Goal: Transaction & Acquisition: Purchase product/service

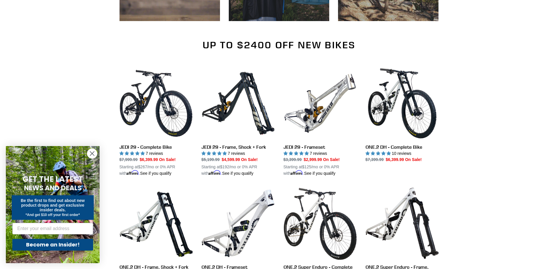
scroll to position [498, 0]
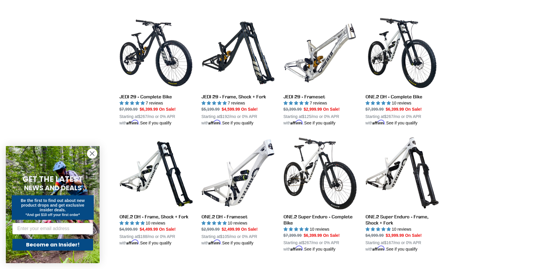
click at [89, 153] on circle "Close dialog" at bounding box center [92, 154] width 10 height 10
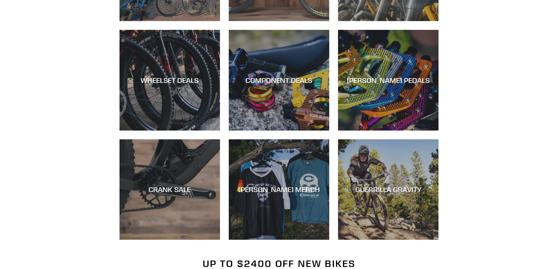
scroll to position [234, 0]
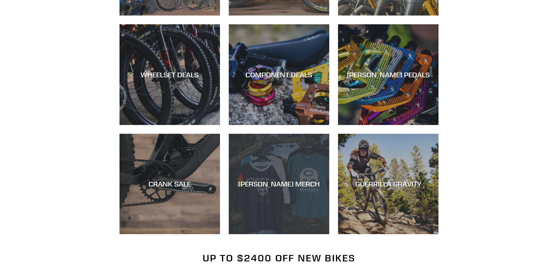
click at [293, 181] on div "CANFIELD MERCH" at bounding box center [279, 184] width 101 height 8
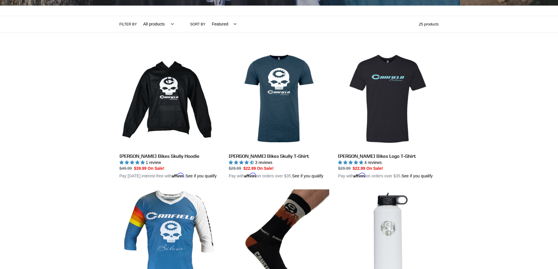
scroll to position [88, 0]
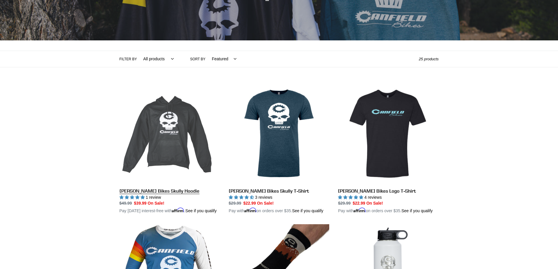
click at [163, 191] on link "Canfield Bikes Skully Hoodie" at bounding box center [170, 149] width 101 height 131
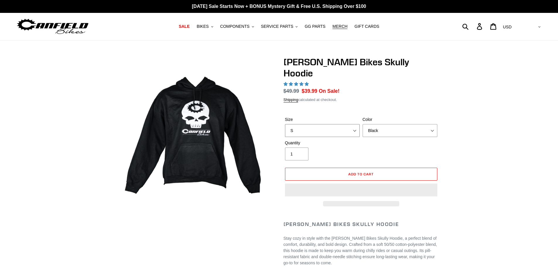
click at [354, 124] on select "S M pre-order ETA 9.20.25 L pre-order ETA 9.20.25 XL pre-order ETA 9.20.25" at bounding box center [322, 130] width 75 height 13
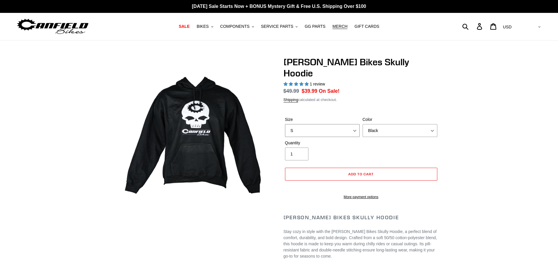
select select "highest-rating"
select select "L pre-order ETA 9.20.25"
click at [285, 124] on select "S M pre-order ETA 9.20.25 L pre-order ETA 9.20.25 XL pre-order ETA 9.20.25" at bounding box center [322, 130] width 75 height 13
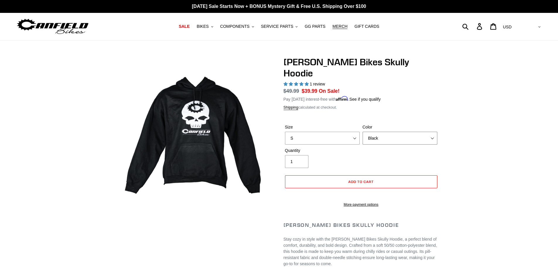
click at [431, 132] on select "Black Grey Blue" at bounding box center [400, 138] width 75 height 13
click at [363, 132] on select "Black Grey Blue" at bounding box center [400, 138] width 75 height 13
click at [433, 132] on select "Black Grey Blue" at bounding box center [400, 138] width 75 height 13
select select "Blue"
click at [363, 132] on select "Black Grey Blue" at bounding box center [400, 138] width 75 height 13
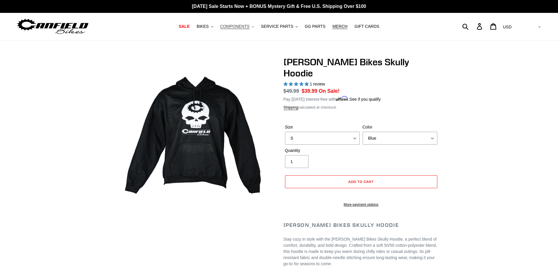
click at [242, 27] on span "COMPONENTS" at bounding box center [234, 26] width 29 height 5
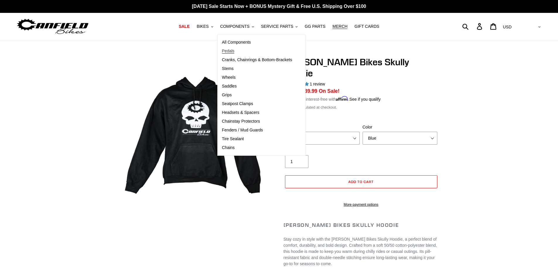
click at [235, 51] on span "Pedals" at bounding box center [228, 51] width 13 height 5
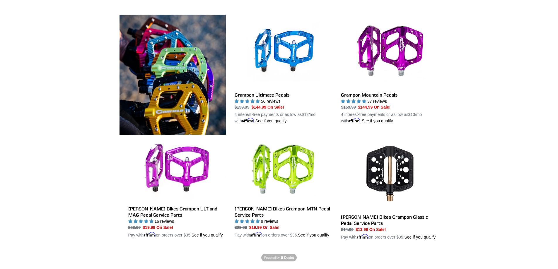
scroll to position [147, 0]
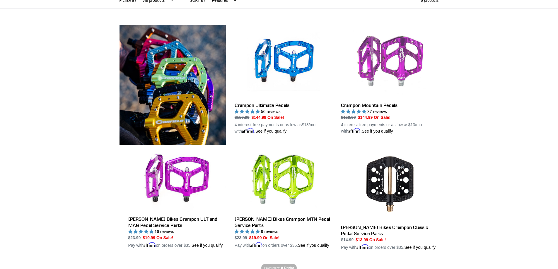
click at [384, 104] on link "Crampon Mountain Pedals" at bounding box center [390, 80] width 98 height 110
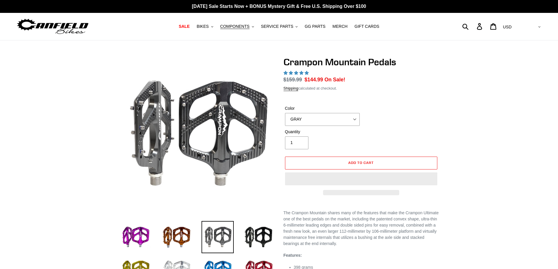
scroll to position [59, 0]
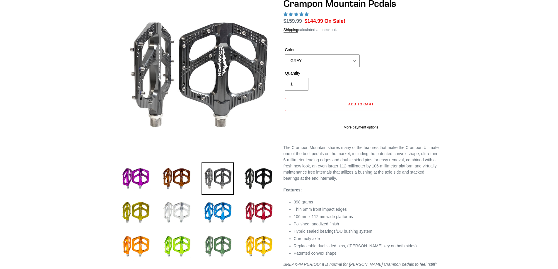
click at [217, 246] on img at bounding box center [218, 247] width 32 height 32
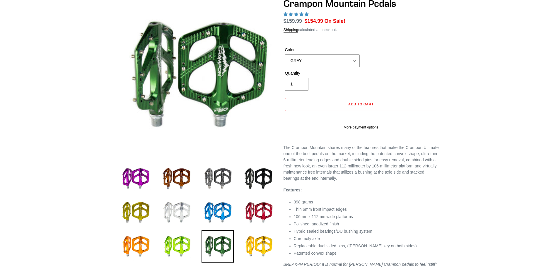
select select "PNW GREEN"
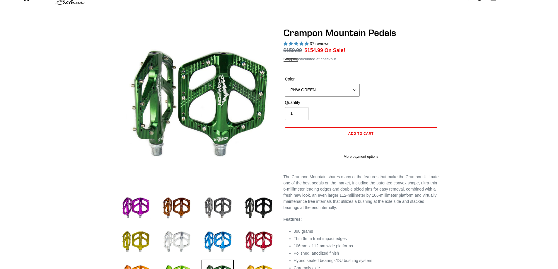
select select "highest-rating"
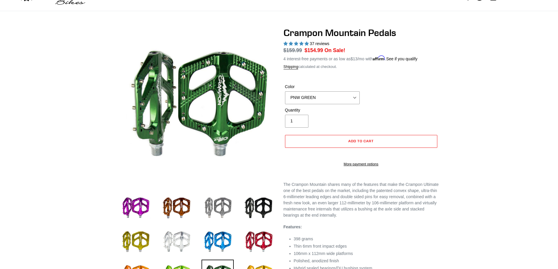
click at [218, 206] on img at bounding box center [218, 208] width 32 height 32
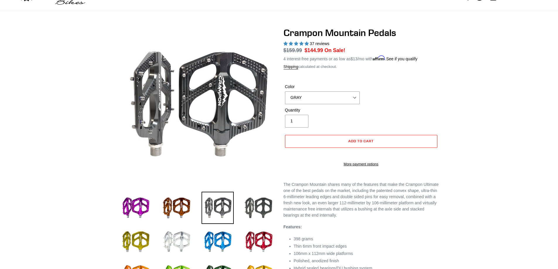
click at [257, 204] on img at bounding box center [259, 208] width 32 height 32
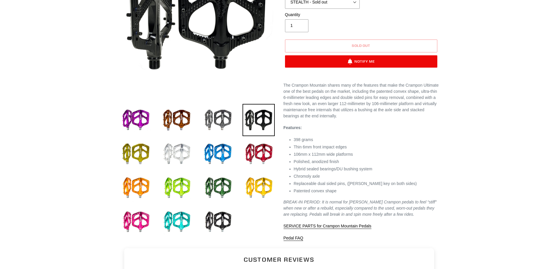
scroll to position [147, 0]
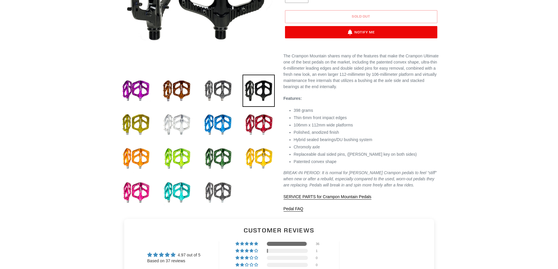
click at [227, 193] on img at bounding box center [218, 193] width 32 height 32
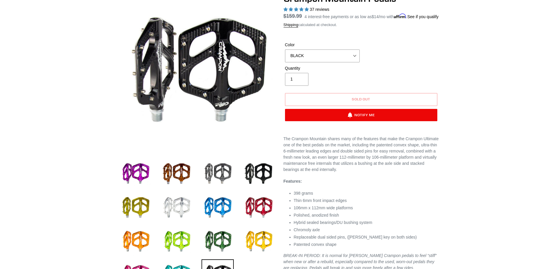
scroll to position [59, 0]
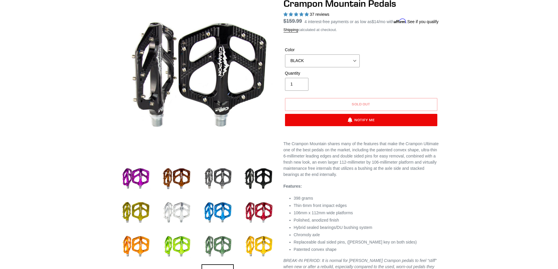
click at [221, 245] on img at bounding box center [218, 247] width 32 height 32
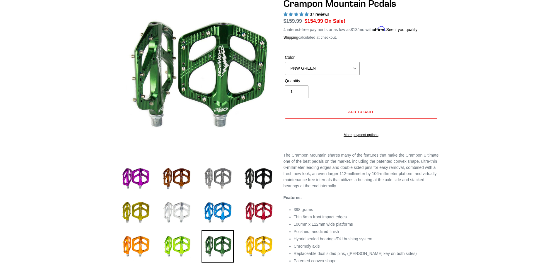
click at [224, 181] on img at bounding box center [218, 179] width 32 height 32
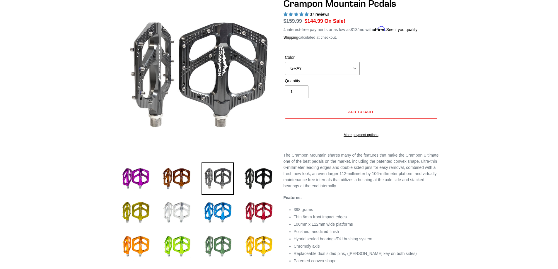
click at [218, 241] on img at bounding box center [218, 247] width 32 height 32
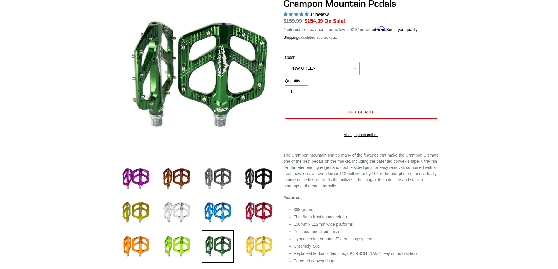
click at [265, 246] on img at bounding box center [259, 247] width 32 height 32
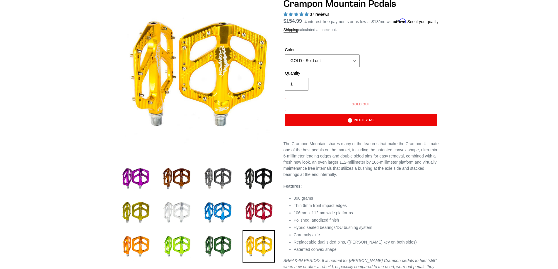
click at [177, 215] on img at bounding box center [177, 213] width 32 height 32
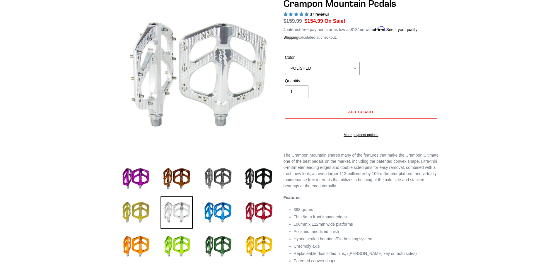
click at [145, 214] on img at bounding box center [136, 213] width 32 height 32
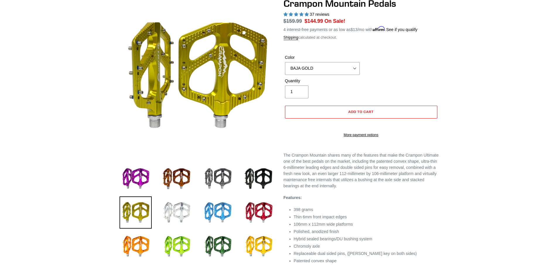
click at [213, 213] on img at bounding box center [218, 213] width 32 height 32
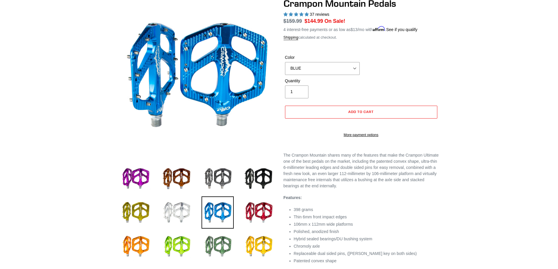
click at [218, 240] on img at bounding box center [218, 247] width 32 height 32
select select "PNW GREEN"
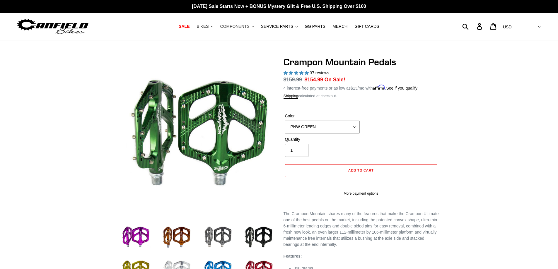
click at [231, 25] on span "COMPONENTS" at bounding box center [234, 26] width 29 height 5
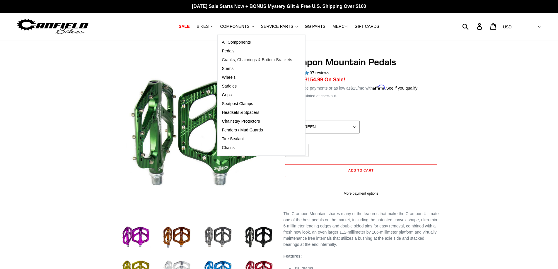
click at [236, 60] on span "Cranks, Chainrings & Bottom-Brackets" at bounding box center [257, 59] width 70 height 5
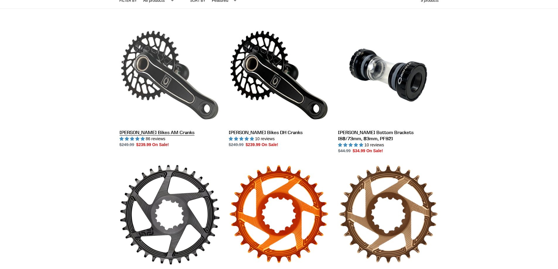
click at [141, 131] on link "[PERSON_NAME] Bikes AM Cranks" at bounding box center [170, 86] width 101 height 123
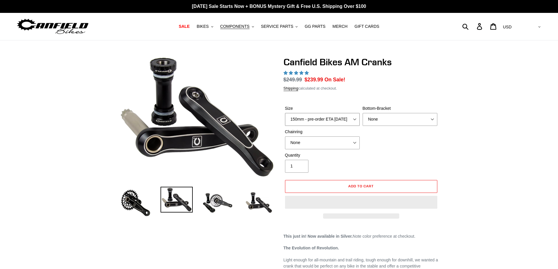
click at [354, 119] on select "150mm - pre-order ETA [DATE] 155mm - pre-order ETA [DATE] 160mm - pre-order ETA…" at bounding box center [322, 119] width 75 height 13
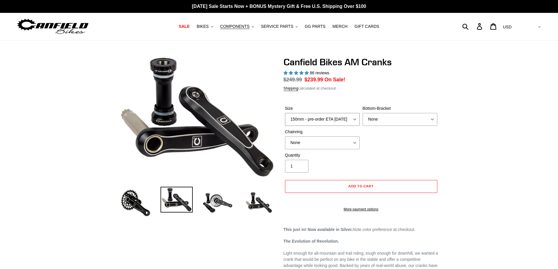
select select "highest-rating"
select select "165mm - pre-order ETA [DATE]"
click at [285, 113] on select "150mm - pre-order ETA [DATE] 155mm - pre-order ETA [DATE] 160mm - pre-order ETA…" at bounding box center [322, 119] width 75 height 13
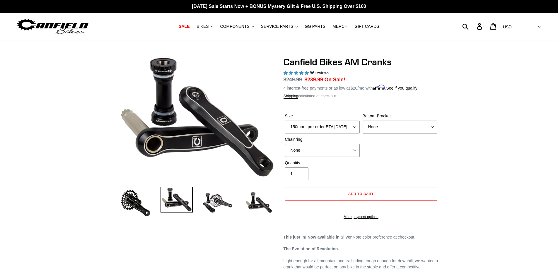
click at [433, 128] on select "None BSA Threaded 68/73mm Press Fit PF92" at bounding box center [400, 127] width 75 height 13
select select "BSA Threaded 68/73mm"
click at [363, 121] on select "None BSA Threaded 68/73mm Press Fit PF92" at bounding box center [400, 127] width 75 height 13
click at [217, 201] on img at bounding box center [218, 203] width 32 height 32
